Goal: Task Accomplishment & Management: Manage account settings

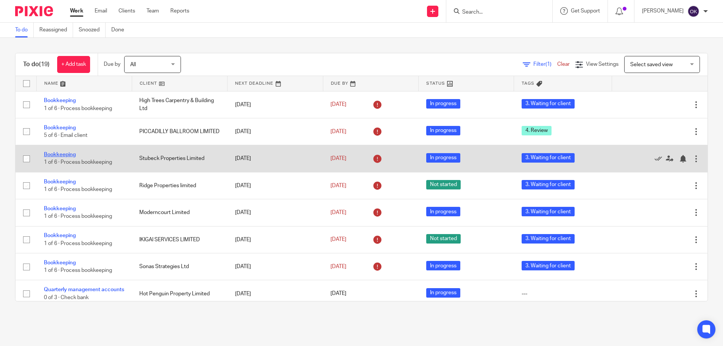
click at [64, 152] on link "Bookkeeping" at bounding box center [60, 154] width 32 height 5
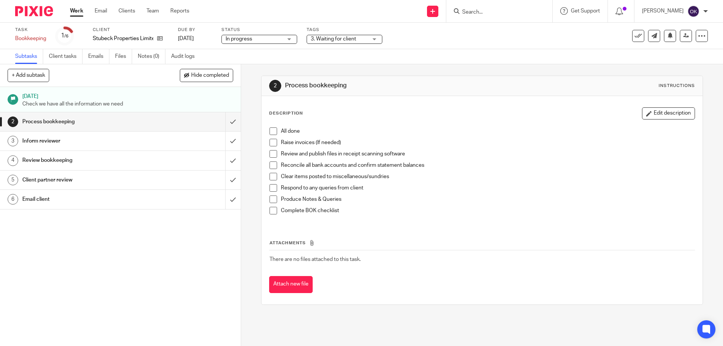
click at [322, 36] on span "3. Waiting for client" at bounding box center [339, 39] width 57 height 8
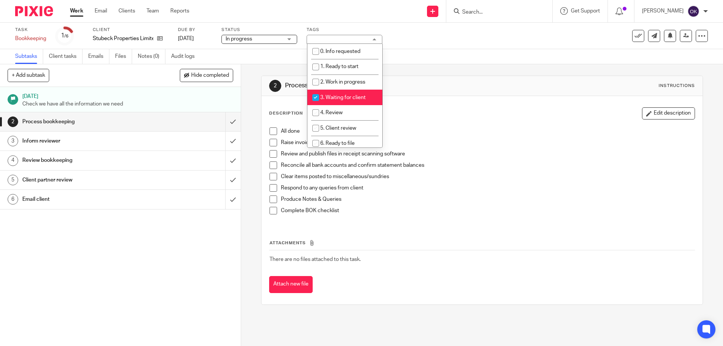
click at [318, 97] on input "checkbox" at bounding box center [316, 97] width 14 height 14
checkbox input "false"
click at [314, 110] on input "checkbox" at bounding box center [316, 113] width 14 height 14
checkbox input "true"
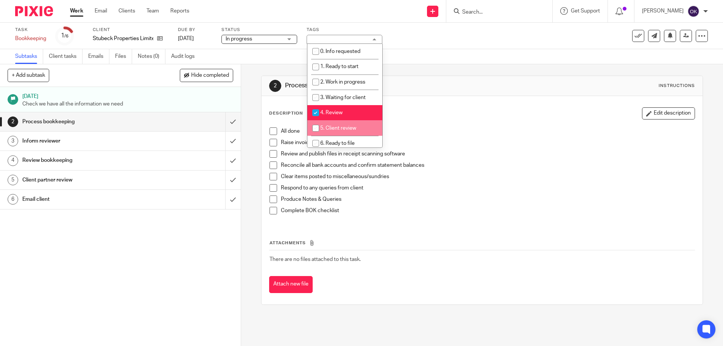
click at [420, 133] on p "All done" at bounding box center [488, 132] width 414 height 8
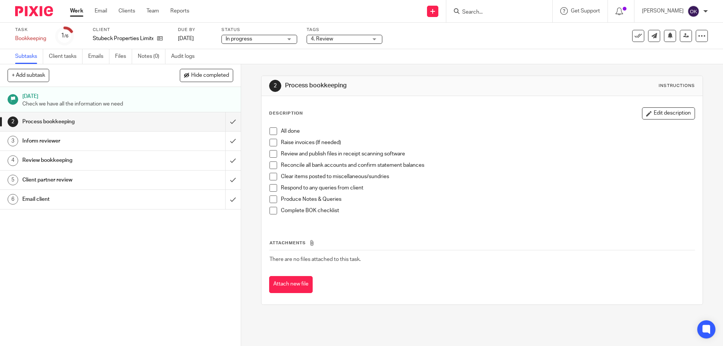
click at [271, 132] on span at bounding box center [274, 132] width 8 height 8
click at [271, 145] on span at bounding box center [274, 143] width 8 height 8
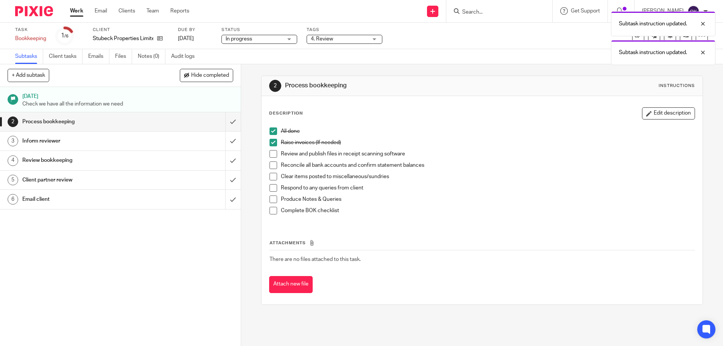
click at [270, 154] on span at bounding box center [274, 154] width 8 height 8
click at [271, 166] on span at bounding box center [274, 166] width 8 height 8
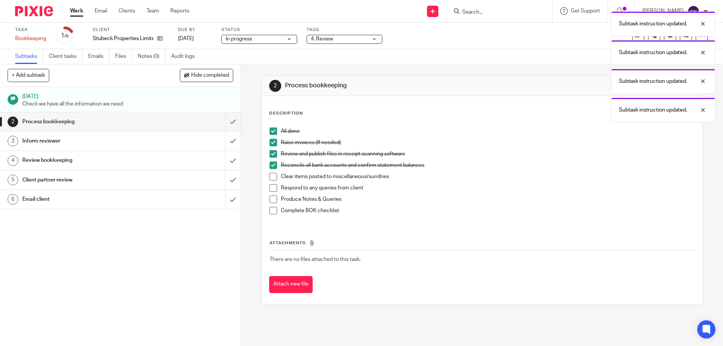
click at [270, 179] on span at bounding box center [274, 177] width 8 height 8
drag, startPoint x: 271, startPoint y: 187, endPoint x: 271, endPoint y: 194, distance: 6.8
click at [270, 189] on span at bounding box center [274, 188] width 8 height 8
drag, startPoint x: 271, startPoint y: 197, endPoint x: 271, endPoint y: 205, distance: 8.3
click at [270, 198] on span at bounding box center [274, 200] width 8 height 8
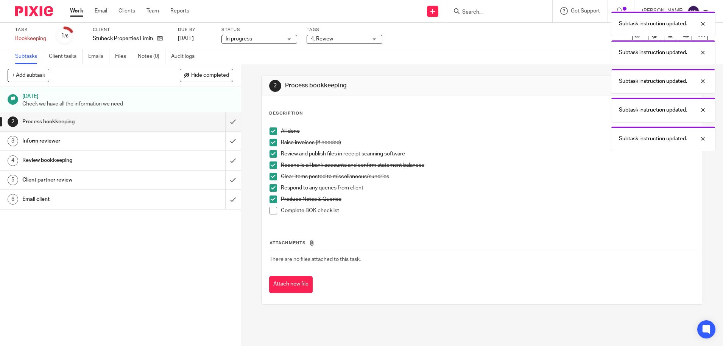
drag, startPoint x: 272, startPoint y: 211, endPoint x: 266, endPoint y: 197, distance: 16.1
click at [272, 211] on span at bounding box center [274, 211] width 8 height 8
click at [221, 122] on input "submit" at bounding box center [120, 121] width 241 height 19
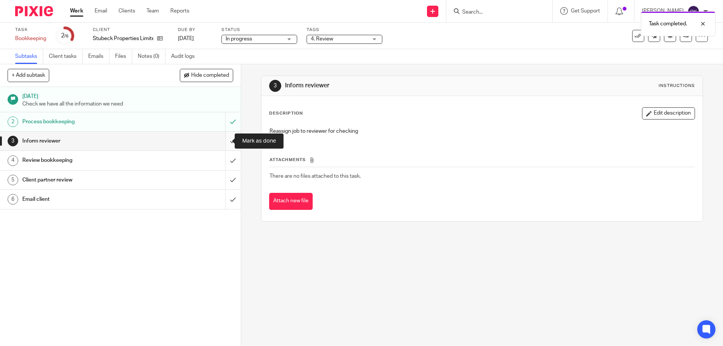
click at [221, 144] on input "submit" at bounding box center [120, 141] width 241 height 19
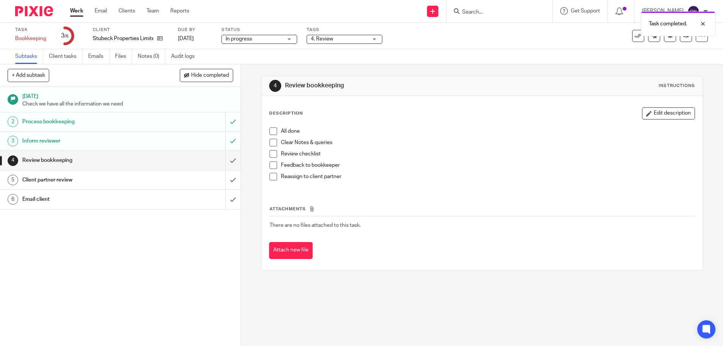
click at [273, 131] on span at bounding box center [274, 132] width 8 height 8
click at [271, 140] on span at bounding box center [274, 143] width 8 height 8
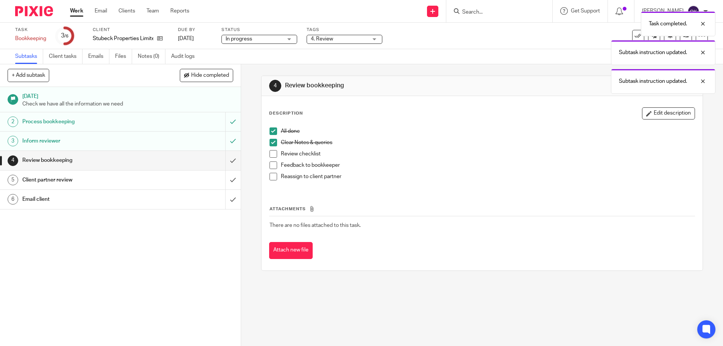
click at [270, 155] on span at bounding box center [274, 154] width 8 height 8
drag, startPoint x: 270, startPoint y: 163, endPoint x: 270, endPoint y: 175, distance: 12.1
click at [270, 163] on span at bounding box center [274, 166] width 8 height 8
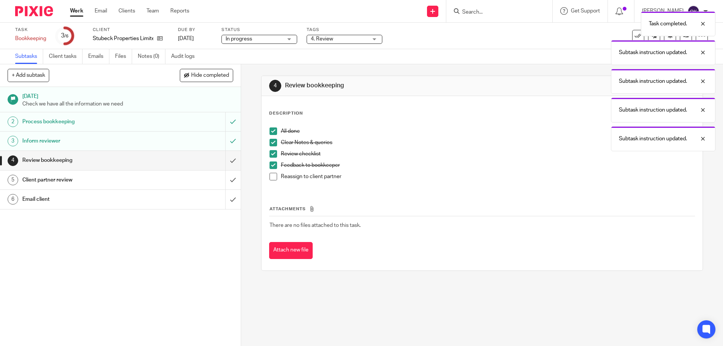
click at [271, 176] on span at bounding box center [274, 177] width 8 height 8
click at [222, 159] on input "submit" at bounding box center [120, 160] width 241 height 19
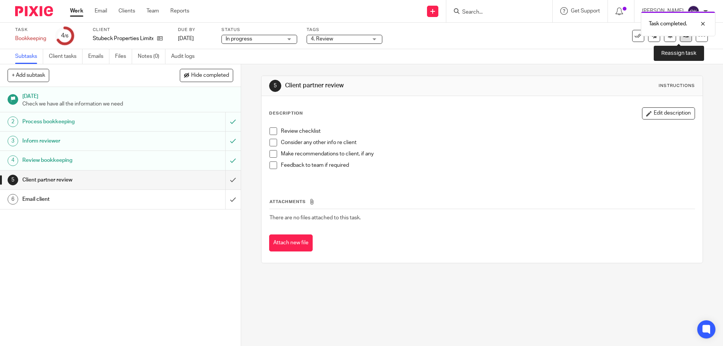
click at [680, 41] on link at bounding box center [686, 36] width 12 height 12
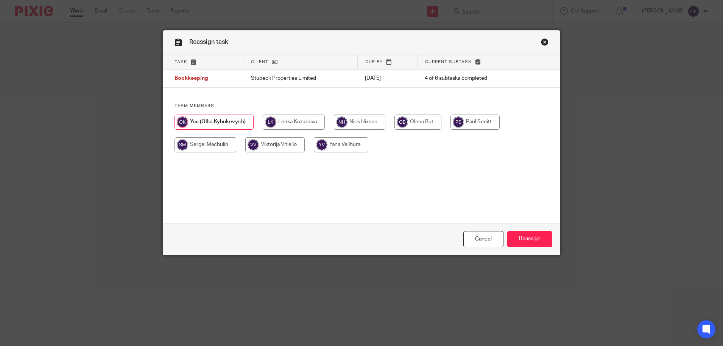
click at [348, 112] on div "Team members" at bounding box center [361, 131] width 397 height 57
click at [352, 121] on input "radio" at bounding box center [359, 122] width 51 height 15
radio input "true"
click at [523, 239] on input "Reassign" at bounding box center [529, 239] width 45 height 16
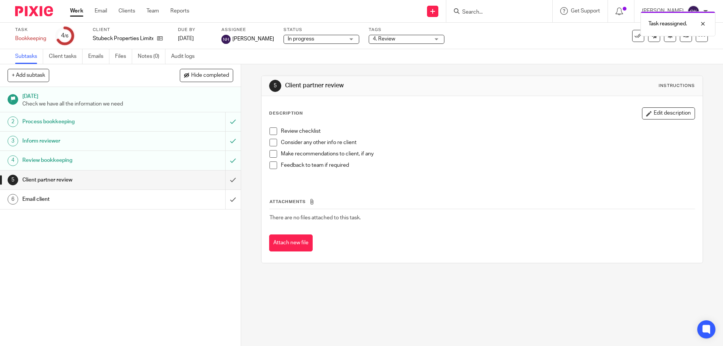
click at [43, 8] on img at bounding box center [34, 11] width 38 height 10
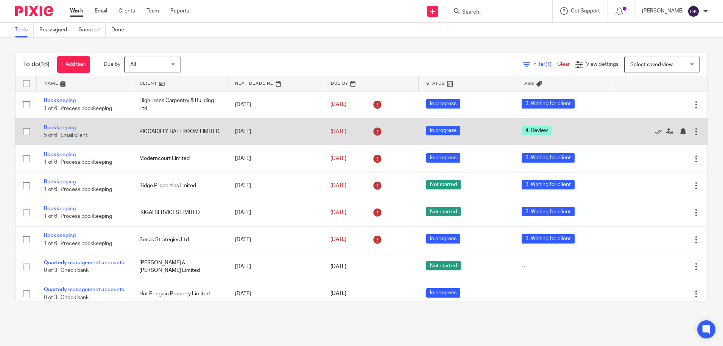
click at [55, 125] on link "Bookkeeping" at bounding box center [60, 127] width 32 height 5
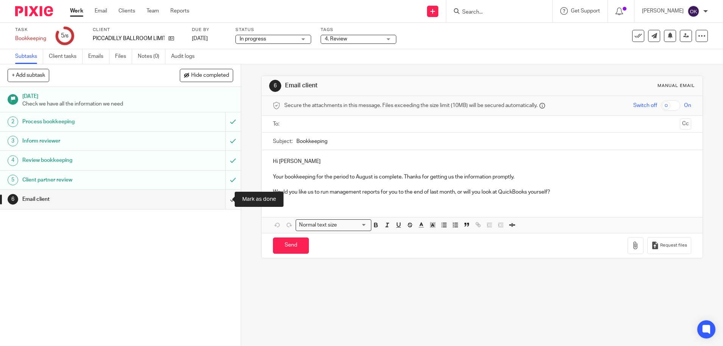
click at [225, 201] on input "submit" at bounding box center [120, 199] width 241 height 19
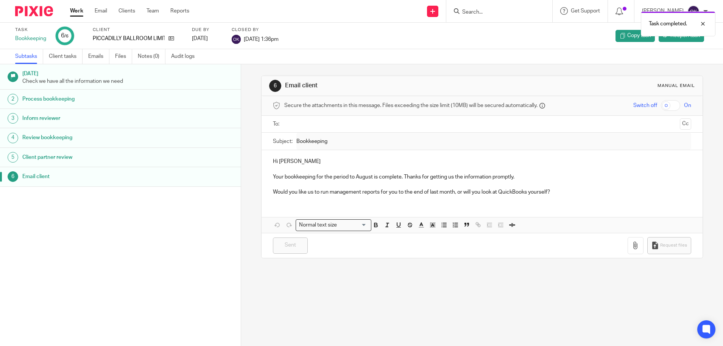
click at [26, 12] on img at bounding box center [34, 11] width 38 height 10
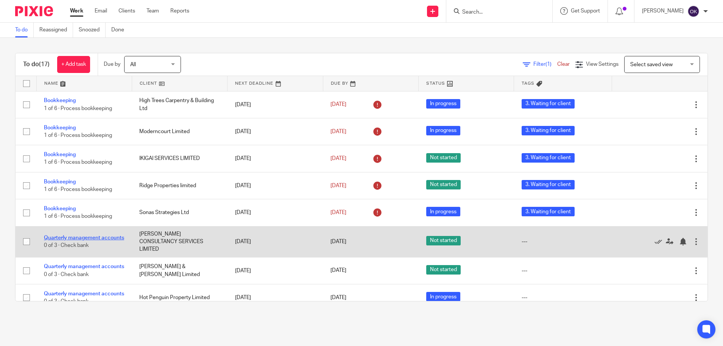
click at [51, 236] on link "Quarterly management accounts" at bounding box center [84, 238] width 80 height 5
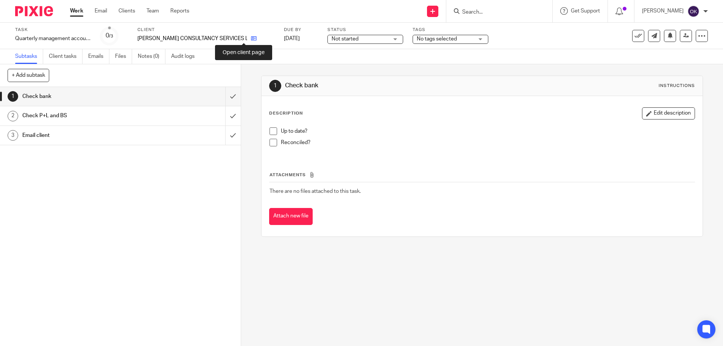
click at [251, 37] on icon at bounding box center [254, 39] width 6 height 6
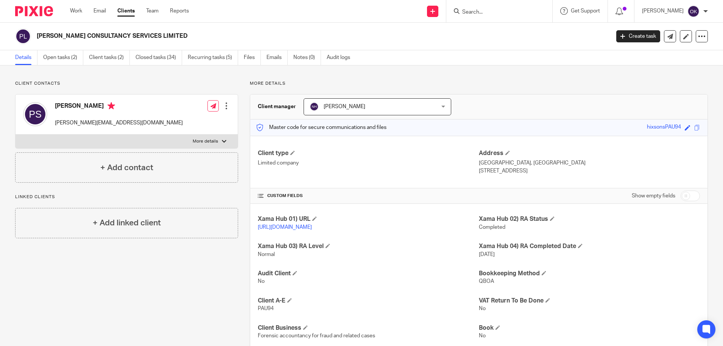
click at [69, 12] on div "Work Email Clients Team Reports Work Email Clients Team Reports Settings" at bounding box center [131, 11] width 138 height 22
click at [76, 11] on link "Work" at bounding box center [76, 11] width 12 height 8
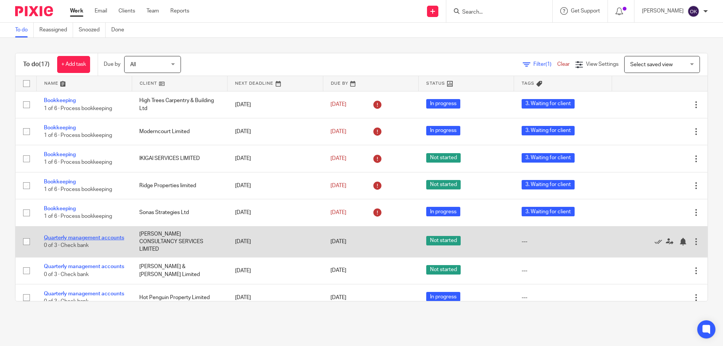
drag, startPoint x: 69, startPoint y: 243, endPoint x: 48, endPoint y: 232, distance: 24.4
click at [48, 232] on td "Quarterly management accounts 0 of 3 · Check bank" at bounding box center [83, 241] width 95 height 31
click at [55, 236] on link "Quarterly management accounts" at bounding box center [84, 238] width 80 height 5
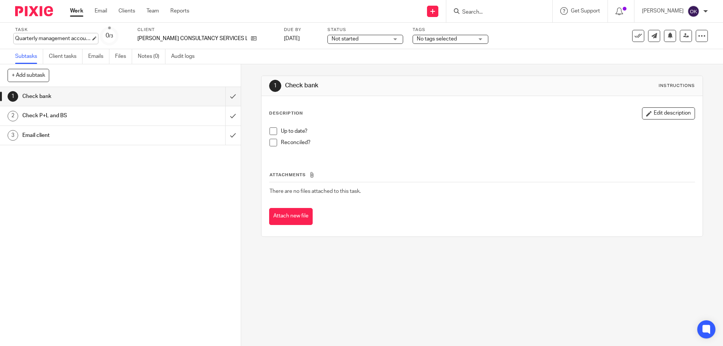
type input "Quarterly management accounts"
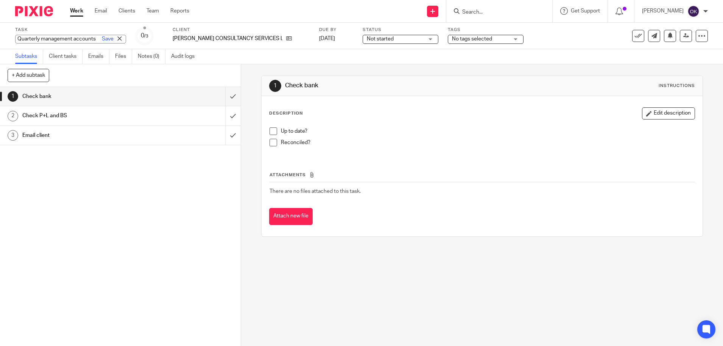
click at [76, 36] on div "Quarterly management accounts Save Quarterly management accounts" at bounding box center [70, 39] width 111 height 9
drag, startPoint x: 43, startPoint y: 35, endPoint x: 22, endPoint y: 37, distance: 21.3
click at [42, 35] on input "Quarterly management accounts" at bounding box center [70, 39] width 111 height 9
click at [19, 37] on input "Quarterly management accounts" at bounding box center [70, 39] width 111 height 9
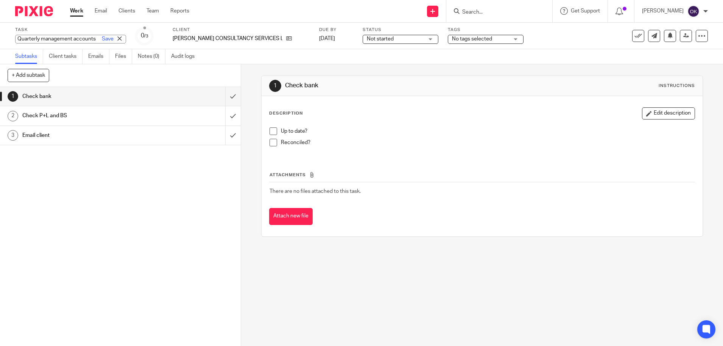
drag, startPoint x: 16, startPoint y: 37, endPoint x: 119, endPoint y: 43, distance: 103.1
click at [119, 43] on div "Task Quarterly management accounts Save Quarterly management accounts 0 /3 Clie…" at bounding box center [303, 36] width 577 height 18
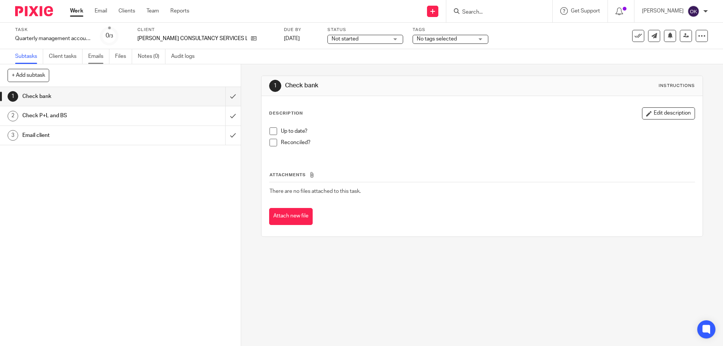
click at [93, 58] on link "Emails" at bounding box center [98, 56] width 21 height 15
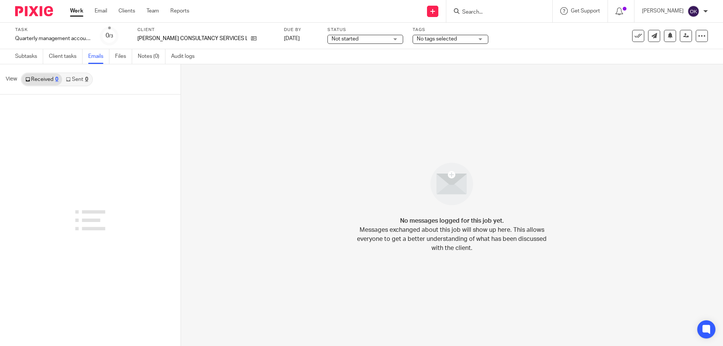
click at [85, 81] on div "0" at bounding box center [86, 79] width 3 height 5
click at [65, 57] on link "Client tasks" at bounding box center [66, 56] width 34 height 15
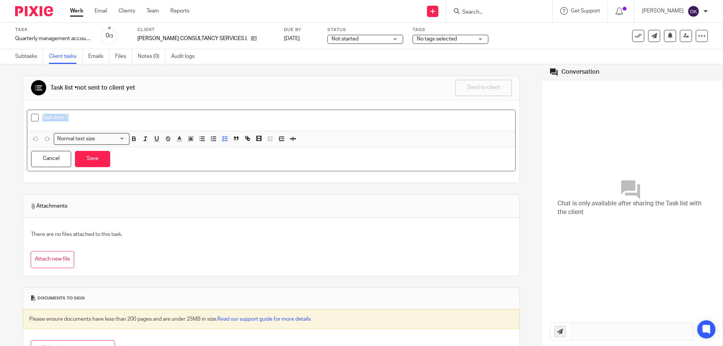
drag, startPoint x: 77, startPoint y: 119, endPoint x: 23, endPoint y: 122, distance: 54.2
click at [23, 122] on div "Task item 1 Normal text size Loading... Remove Edit Insert new video Copy and p…" at bounding box center [271, 141] width 496 height 83
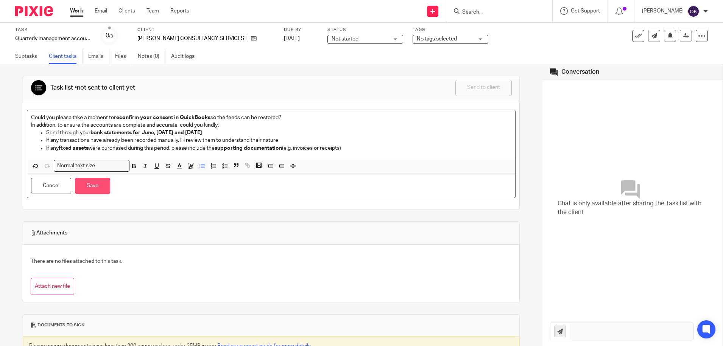
click at [94, 186] on button "Save" at bounding box center [92, 186] width 35 height 16
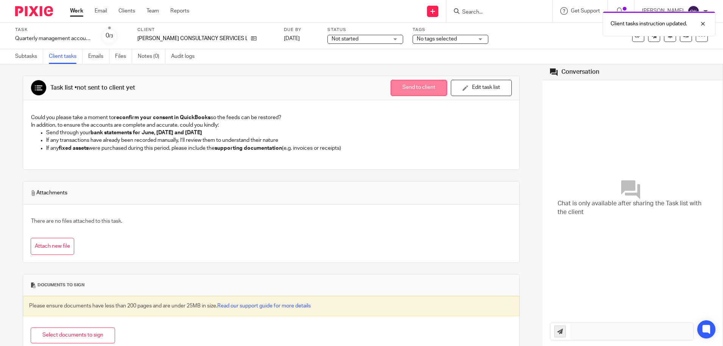
click at [407, 93] on button "Send to client" at bounding box center [419, 88] width 56 height 16
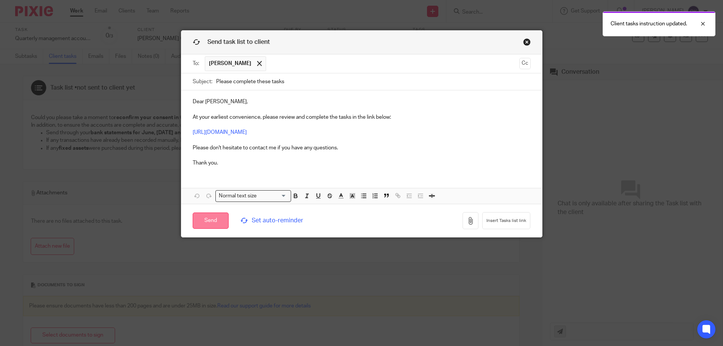
click at [204, 221] on input "Send" at bounding box center [211, 221] width 36 height 16
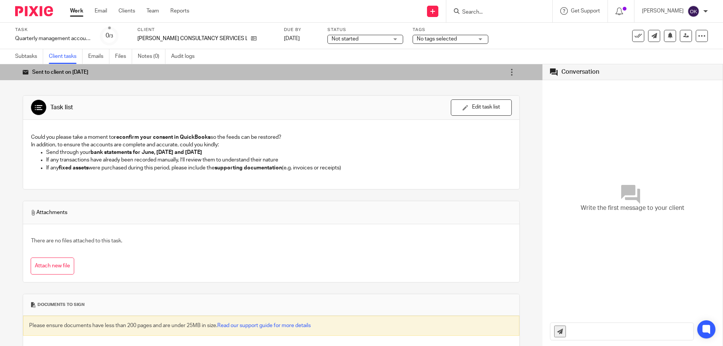
click at [417, 39] on span "No tags selected" at bounding box center [437, 38] width 40 height 5
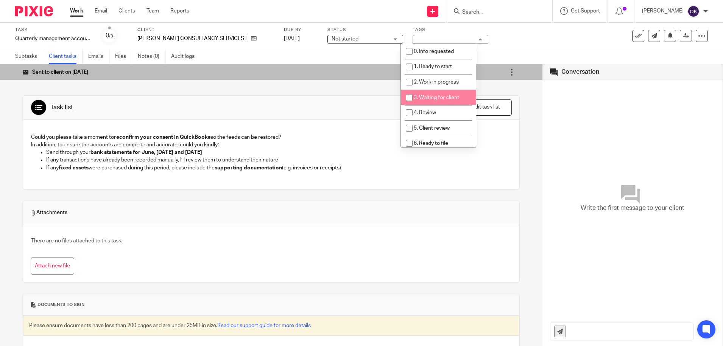
click at [413, 97] on input "checkbox" at bounding box center [409, 97] width 14 height 14
checkbox input "true"
click at [41, 13] on img at bounding box center [34, 11] width 38 height 10
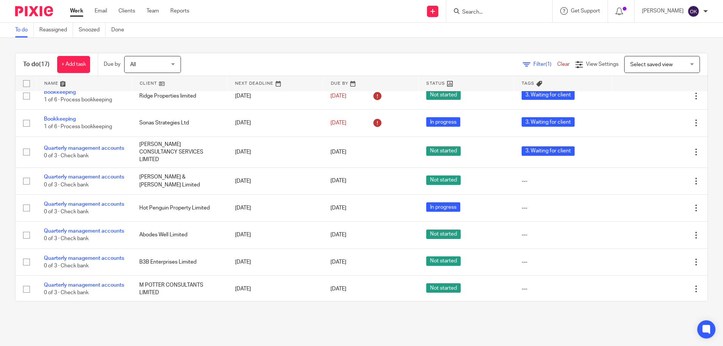
scroll to position [92, 0]
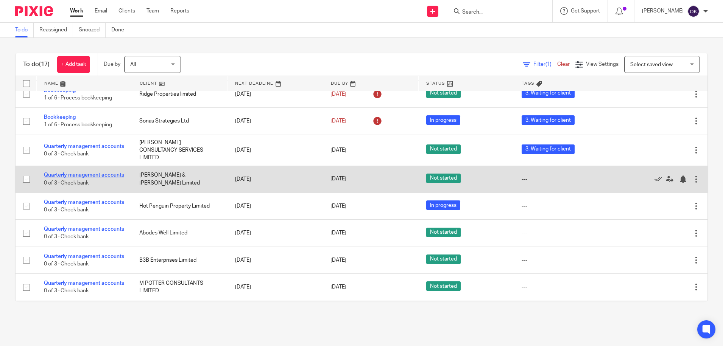
click at [83, 173] on link "Quarterly management accounts" at bounding box center [84, 175] width 80 height 5
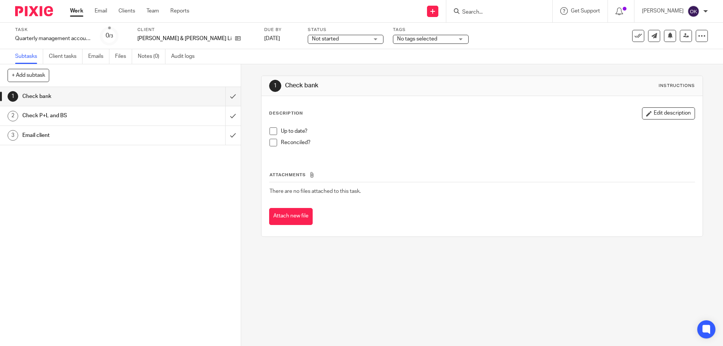
click at [22, 16] on div at bounding box center [31, 11] width 62 height 22
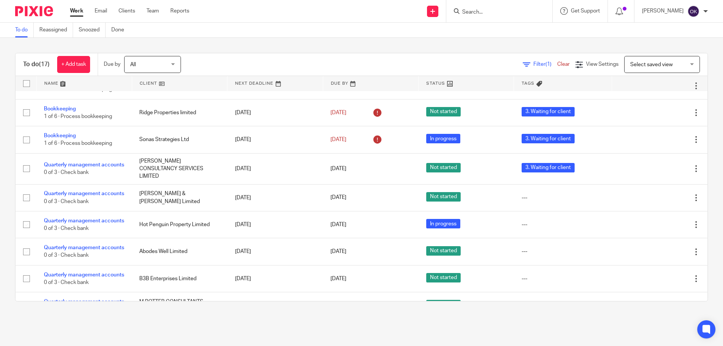
scroll to position [85, 0]
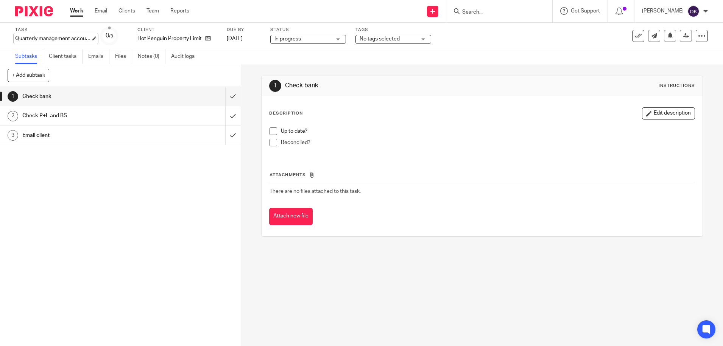
type input "Quarterly management accounts"
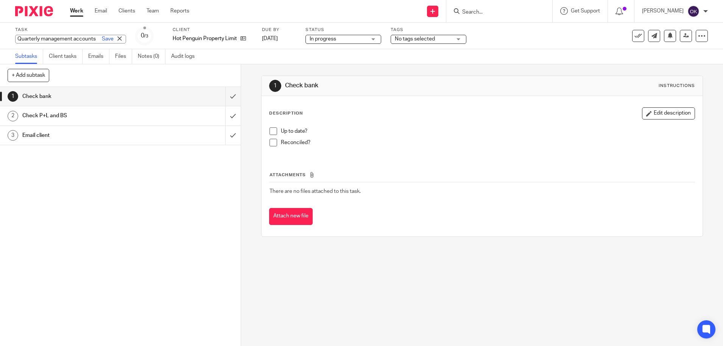
click at [81, 38] on div "Quarterly management accounts Save Quarterly management accounts" at bounding box center [70, 39] width 111 height 9
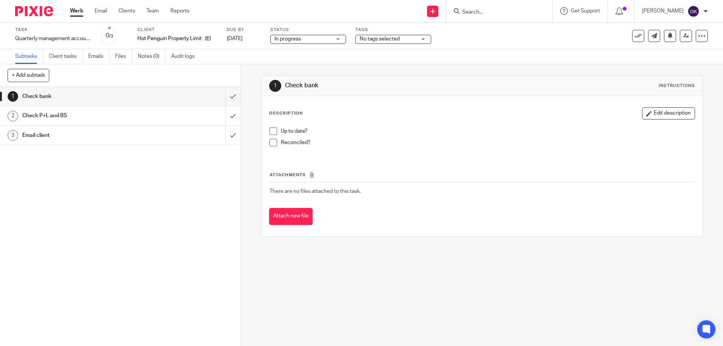
click at [401, 38] on span "No tags selected" at bounding box center [388, 39] width 57 height 8
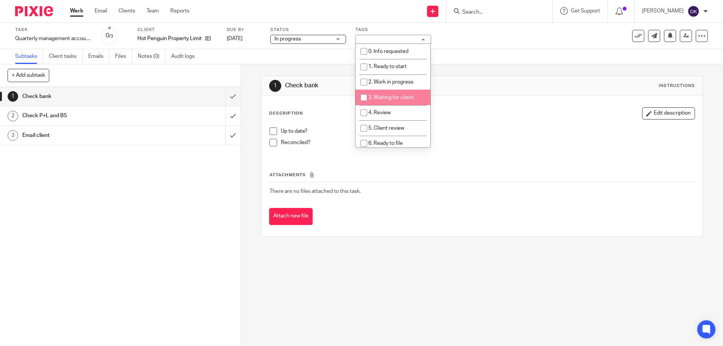
click at [385, 98] on span "3. Waiting for client" at bounding box center [390, 97] width 45 height 5
checkbox input "true"
click at [38, 12] on img at bounding box center [34, 11] width 38 height 10
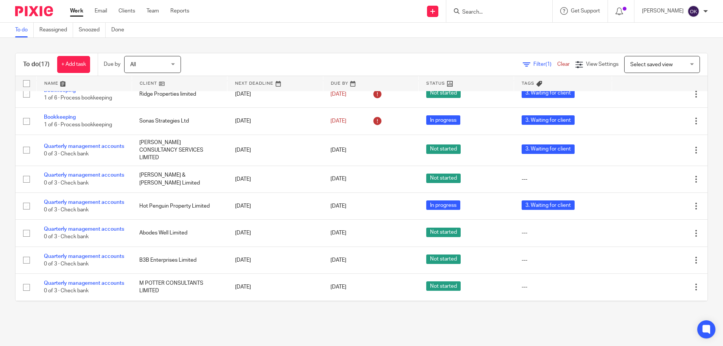
scroll to position [93, 0]
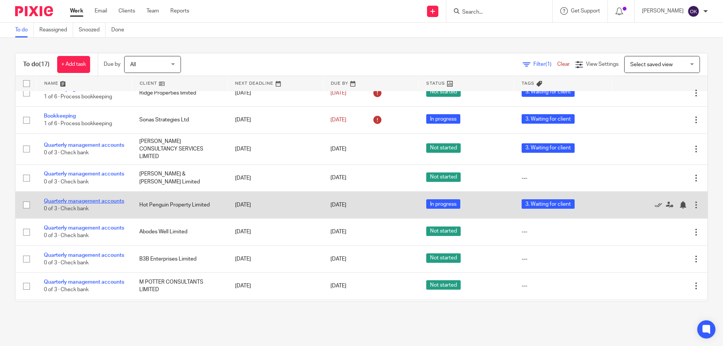
click at [85, 204] on link "Quarterly management accounts" at bounding box center [84, 201] width 80 height 5
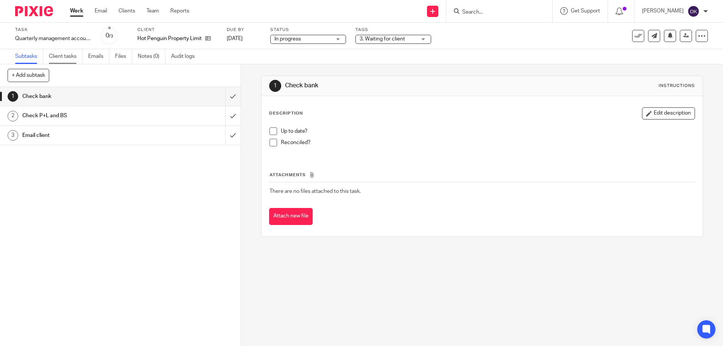
click at [73, 56] on link "Client tasks" at bounding box center [66, 56] width 34 height 15
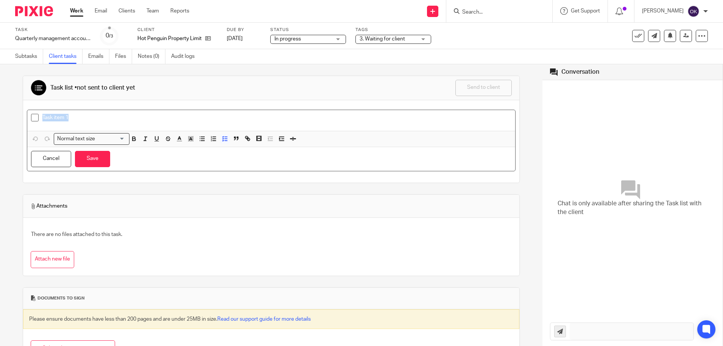
drag, startPoint x: 105, startPoint y: 119, endPoint x: -2, endPoint y: 118, distance: 106.8
click at [0, 118] on html "Work Email Clients Team Reports Work Email Clients Team Reports Settings Send n…" at bounding box center [361, 173] width 723 height 346
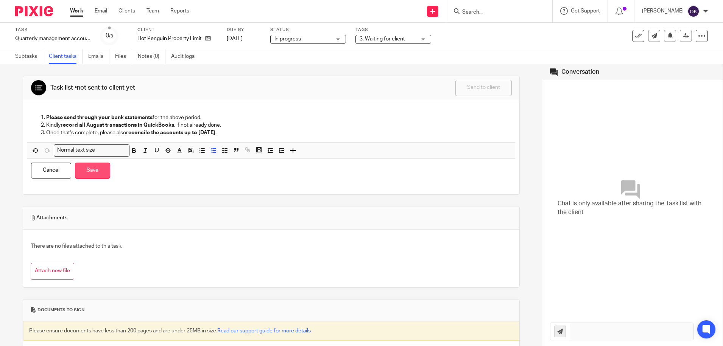
click at [91, 172] on button "Save" at bounding box center [92, 171] width 35 height 16
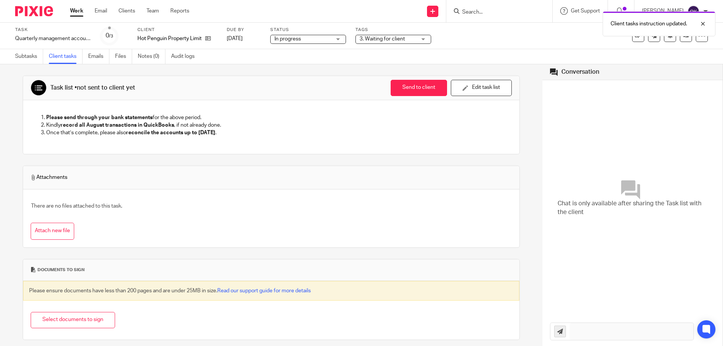
click at [405, 91] on button "Send to client" at bounding box center [419, 88] width 56 height 16
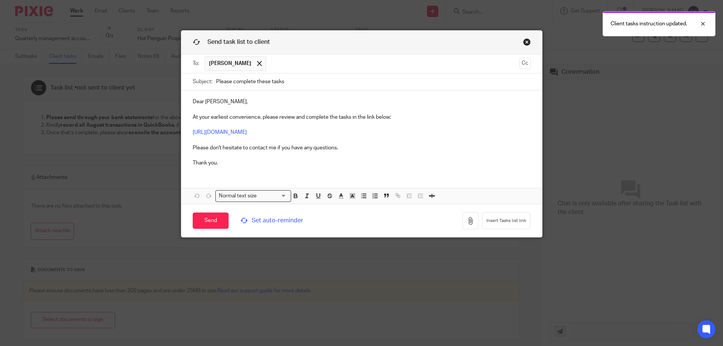
click at [523, 41] on link "Close this dialog window" at bounding box center [527, 43] width 8 height 10
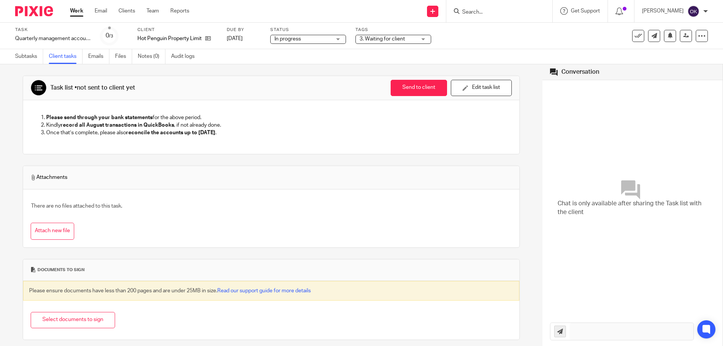
click at [178, 122] on p "Kindly record all August transactions in QuickBooks , if not already done." at bounding box center [278, 126] width 465 height 8
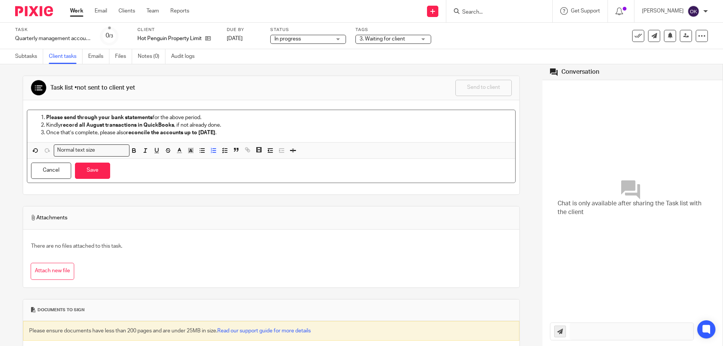
click at [162, 116] on p "Please send through your bank statements for the above period." at bounding box center [278, 118] width 465 height 8
drag, startPoint x: 162, startPoint y: 116, endPoint x: 201, endPoint y: 116, distance: 39.8
click at [201, 116] on p "Please send through your bank statements for the above period." at bounding box center [278, 118] width 465 height 8
click at [104, 172] on button "Save" at bounding box center [92, 171] width 35 height 16
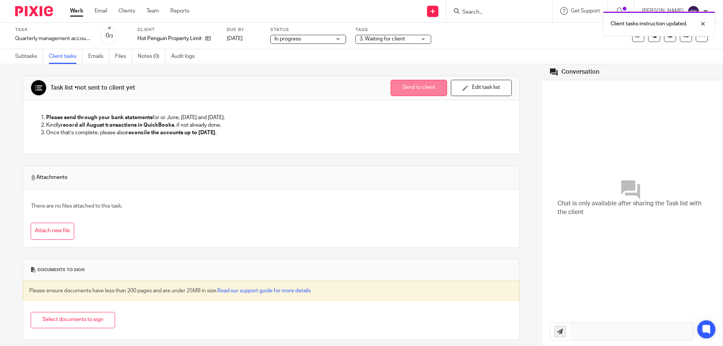
click at [405, 91] on button "Send to client" at bounding box center [419, 88] width 56 height 16
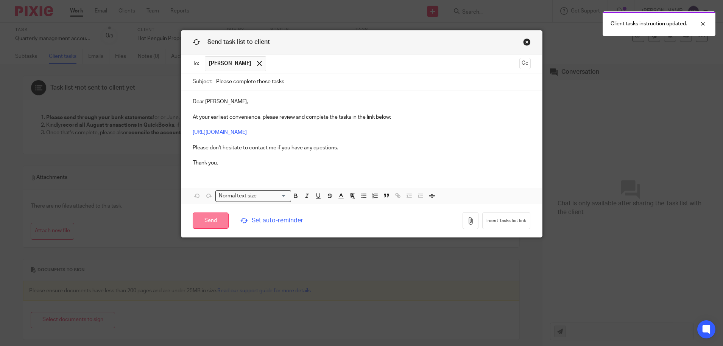
click at [215, 222] on input "Send" at bounding box center [211, 221] width 36 height 16
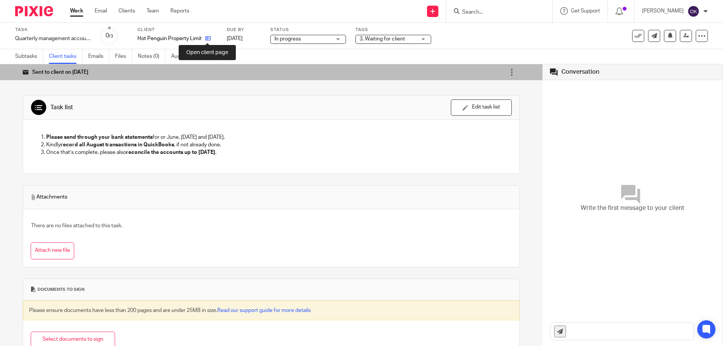
click at [211, 39] on icon at bounding box center [208, 39] width 6 height 6
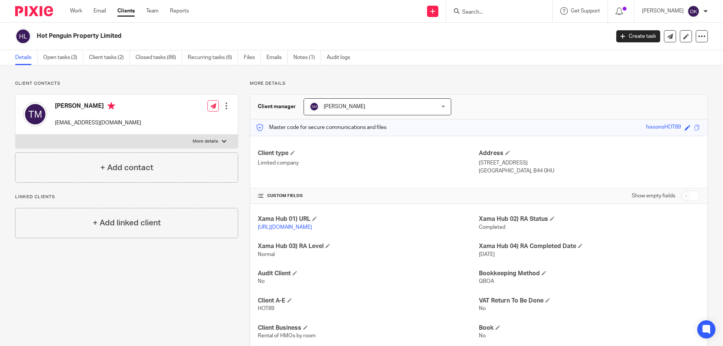
click at [27, 14] on img at bounding box center [34, 11] width 38 height 10
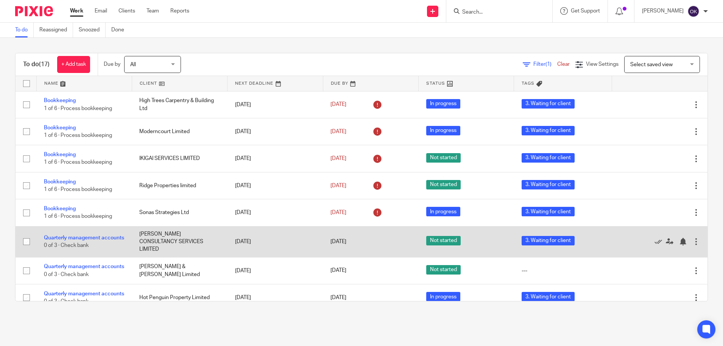
drag, startPoint x: 194, startPoint y: 232, endPoint x: 204, endPoint y: 243, distance: 14.2
click at [204, 242] on td "PAUL SMITH CONSULTANCY SERVICES LIMITED" at bounding box center [179, 241] width 95 height 31
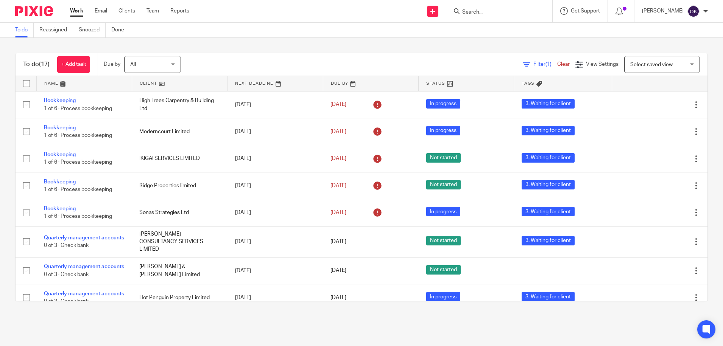
scroll to position [85, 0]
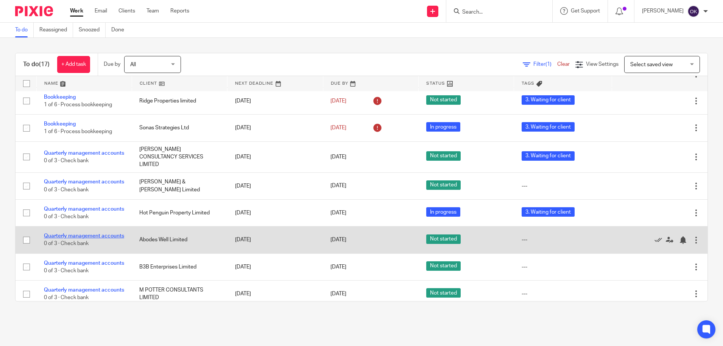
click at [64, 239] on link "Quarterly management accounts" at bounding box center [84, 236] width 80 height 5
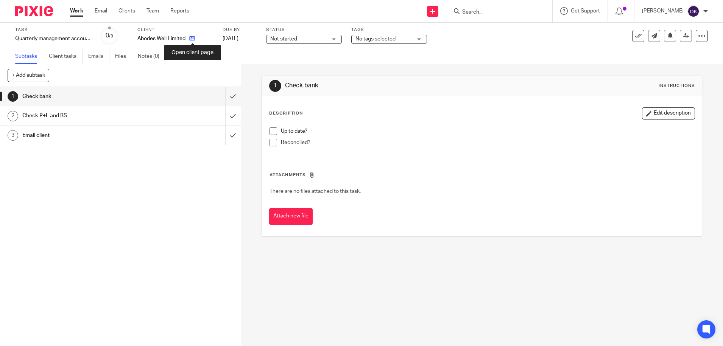
click at [192, 36] on icon at bounding box center [192, 39] width 6 height 6
